Goal: Task Accomplishment & Management: Manage account settings

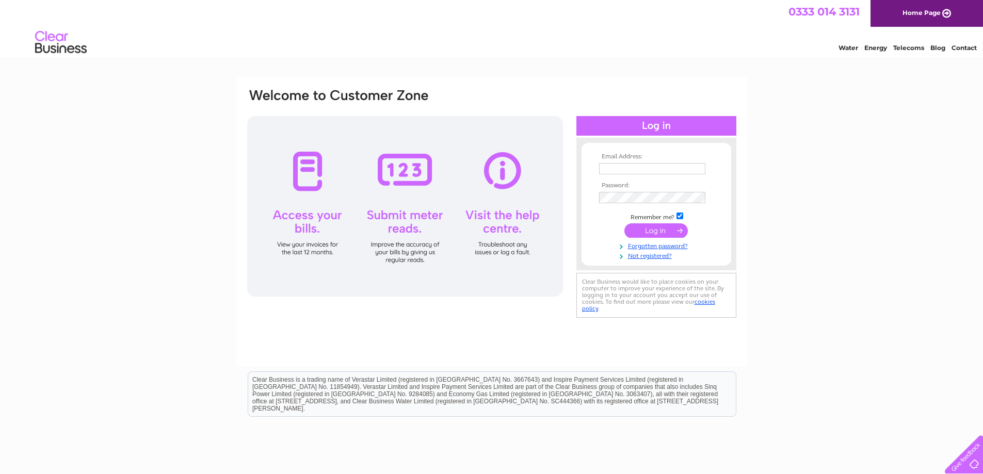
type input "[EMAIL_ADDRESS][DOMAIN_NAME]"
click at [666, 228] on input "submit" at bounding box center [656, 230] width 63 height 14
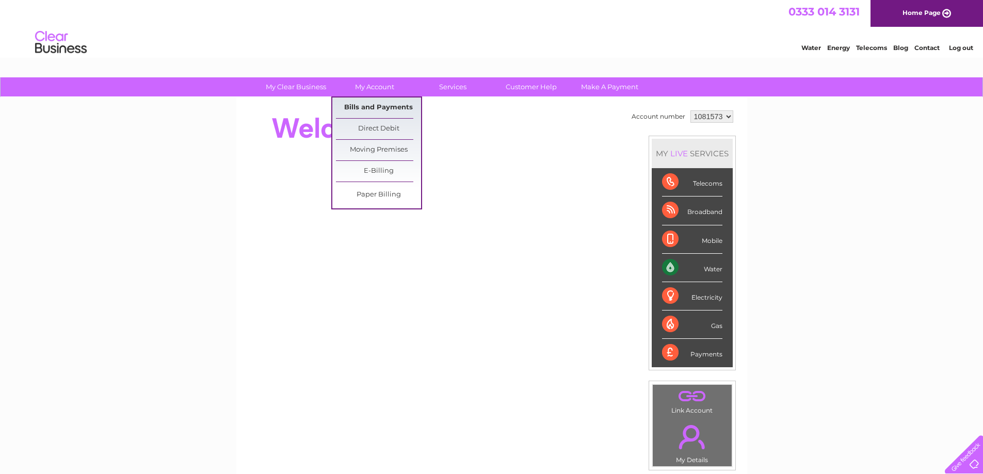
click at [369, 111] on link "Bills and Payments" at bounding box center [378, 108] width 85 height 21
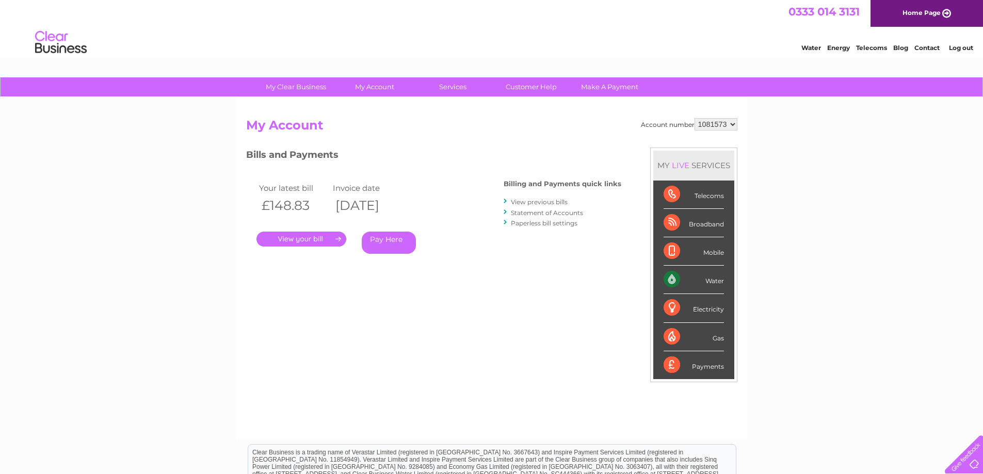
click at [317, 237] on link "." at bounding box center [302, 239] width 90 height 15
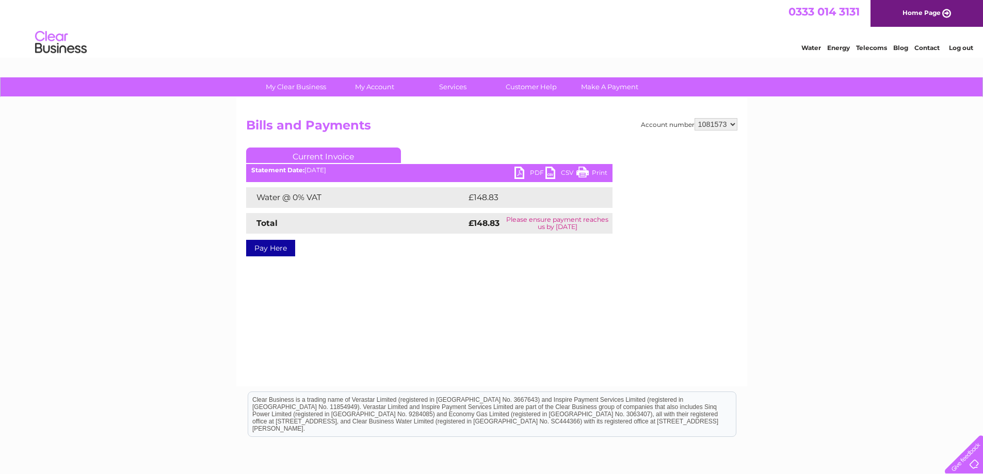
click at [528, 171] on link "PDF" at bounding box center [530, 174] width 31 height 15
